Goal: Check status: Check status

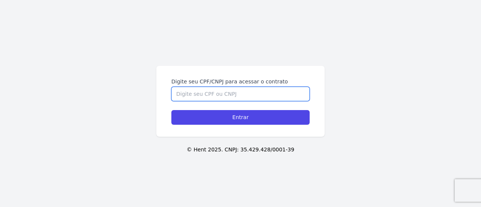
click at [221, 89] on input "Digite seu CPF/CNPJ para acessar o contrato" at bounding box center [240, 94] width 138 height 14
type input "53255155860"
click at [171, 110] on input "Entrar" at bounding box center [240, 117] width 138 height 15
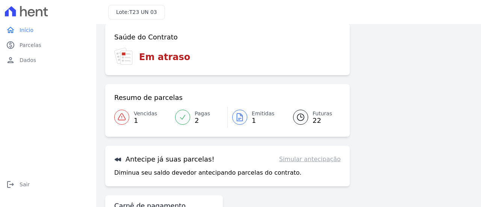
scroll to position [75, 0]
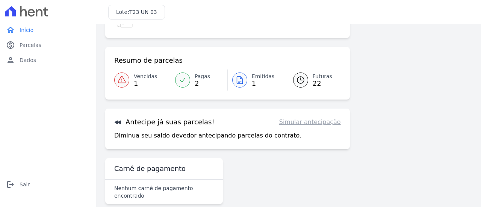
click at [289, 121] on link "Simular antecipação" at bounding box center [310, 122] width 62 height 9
click at [151, 139] on p "Diminua seu saldo devedor antecipando parcelas do contrato." at bounding box center [207, 135] width 187 height 9
drag, startPoint x: 152, startPoint y: 119, endPoint x: 217, endPoint y: 140, distance: 68.6
click at [152, 119] on h3 "Antecipe já suas parcelas!" at bounding box center [164, 122] width 100 height 9
click at [316, 123] on link "Simular antecipação" at bounding box center [310, 122] width 62 height 9
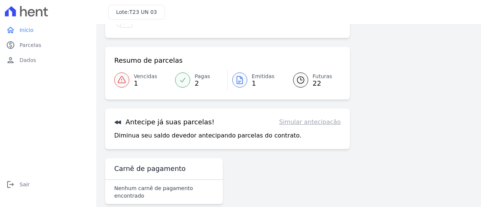
click at [317, 123] on link "Simular antecipação" at bounding box center [310, 122] width 62 height 9
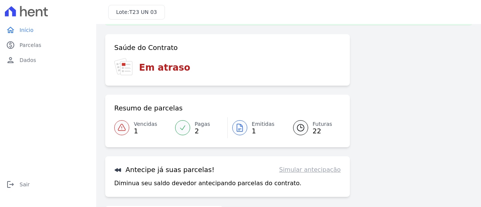
scroll to position [0, 0]
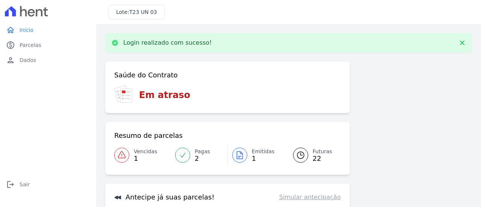
click at [186, 157] on div at bounding box center [182, 155] width 15 height 15
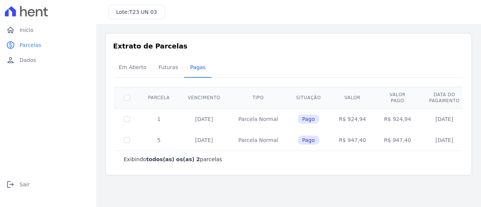
drag, startPoint x: 185, startPoint y: 120, endPoint x: 222, endPoint y: 144, distance: 43.8
click at [222, 144] on tbody "1 [DATE] [GEOGRAPHIC_DATA] Pago R$ 924,94 R$ 924,94 [DATE] 5 [DATE] [GEOGRAPHIC…" at bounding box center [292, 129] width 355 height 42
click at [238, 168] on div "Exibindo todos(as) os(as) 2 parcelas [GEOGRAPHIC_DATA] Vencimento Tipo Situação…" at bounding box center [289, 127] width 348 height 87
click at [136, 71] on span "Em Aberto" at bounding box center [132, 67] width 37 height 15
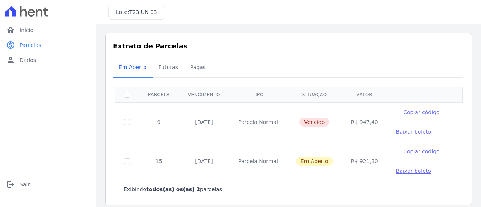
drag, startPoint x: 307, startPoint y: 121, endPoint x: 278, endPoint y: 118, distance: 29.1
click at [278, 118] on tr "9 [DATE] [GEOGRAPHIC_DATA] [GEOGRAPHIC_DATA] R$ 947,40 Copiar código [GEOGRAPHI…" at bounding box center [289, 121] width 348 height 39
click at [292, 139] on td "Vencido" at bounding box center [314, 121] width 55 height 39
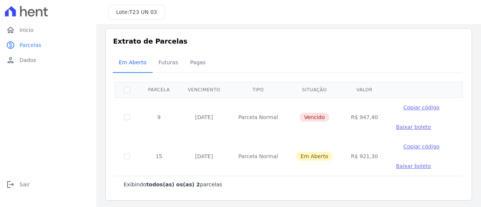
scroll to position [6, 0]
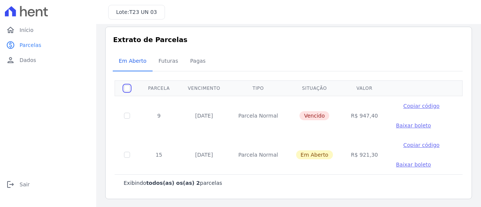
click at [125, 85] on input "checkbox" at bounding box center [127, 88] width 6 height 6
checkbox input "true"
drag, startPoint x: 190, startPoint y: 179, endPoint x: 284, endPoint y: 92, distance: 127.9
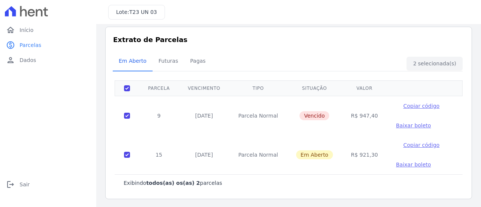
click at [191, 174] on div "Exibindo todos(as) os(as) 2 parcelas" at bounding box center [289, 182] width 348 height 17
click at [43, 59] on link "person Dados" at bounding box center [48, 60] width 90 height 15
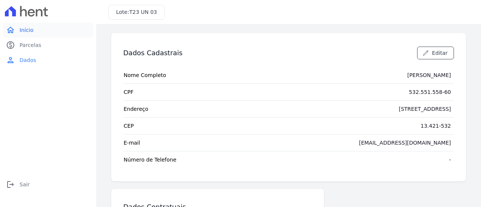
click at [52, 30] on link "home Início" at bounding box center [48, 30] width 90 height 15
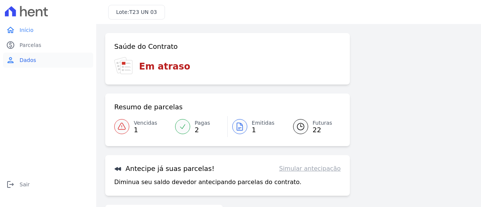
click at [47, 56] on link "person Dados" at bounding box center [48, 60] width 90 height 15
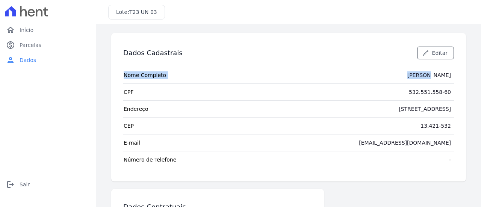
drag, startPoint x: 446, startPoint y: 143, endPoint x: 377, endPoint y: 82, distance: 92.1
click at [377, 82] on div "Dados Cadastrais Editar Nome Completo [PERSON_NAME] CPF 532.551.558-60 Endereço…" at bounding box center [288, 107] width 355 height 148
click at [315, 80] on tr "Nome Completo [PERSON_NAME]" at bounding box center [288, 75] width 331 height 17
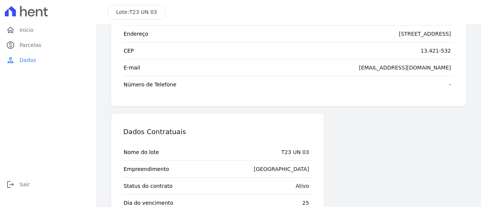
scroll to position [100, 0]
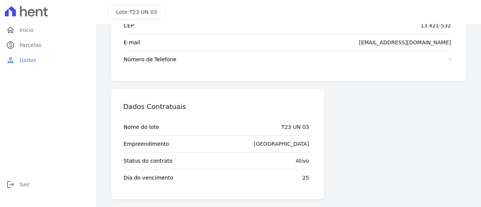
drag, startPoint x: 307, startPoint y: 161, endPoint x: 269, endPoint y: 120, distance: 55.9
click at [269, 120] on tbody "Nome do lote T23 UN 03 Empreendimento [GEOGRAPHIC_DATA] Status do contrato Ativ…" at bounding box center [217, 152] width 189 height 67
click at [213, 185] on div "Dados Contratuais Nome do lote T23 UN 03 Empreendimento [GEOGRAPHIC_DATA] Statu…" at bounding box center [217, 144] width 213 height 111
click at [64, 50] on link "paid Parcelas" at bounding box center [48, 45] width 90 height 15
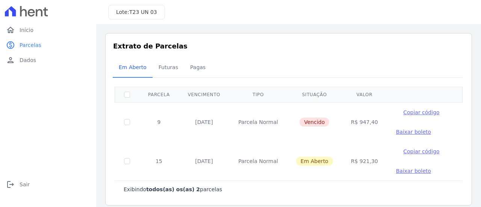
drag, startPoint x: 368, startPoint y: 158, endPoint x: 158, endPoint y: 87, distance: 222.1
click at [158, 87] on table "Parcela Vencimento Tipo Situação [GEOGRAPHIC_DATA] 9 [DATE] [GEOGRAPHIC_DATA] […" at bounding box center [289, 134] width 348 height 94
drag, startPoint x: 123, startPoint y: 14, endPoint x: 127, endPoint y: 9, distance: 6.4
click at [127, 9] on h3 "Lote: T23 UN 03" at bounding box center [136, 12] width 41 height 8
